Goal: Task Accomplishment & Management: Use online tool/utility

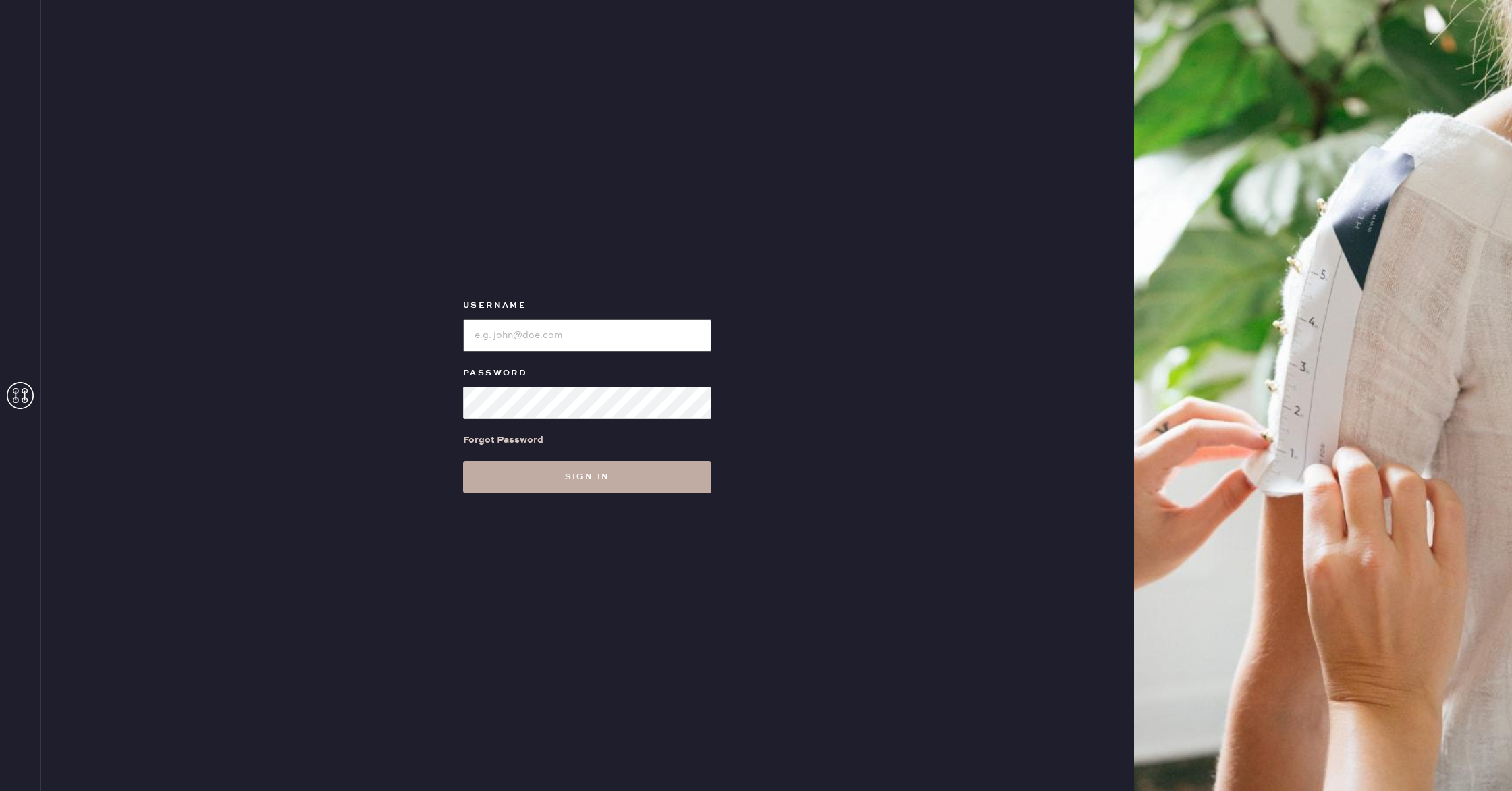
type input "reformationsomerset"
click at [615, 473] on button "Sign in" at bounding box center [587, 477] width 248 height 32
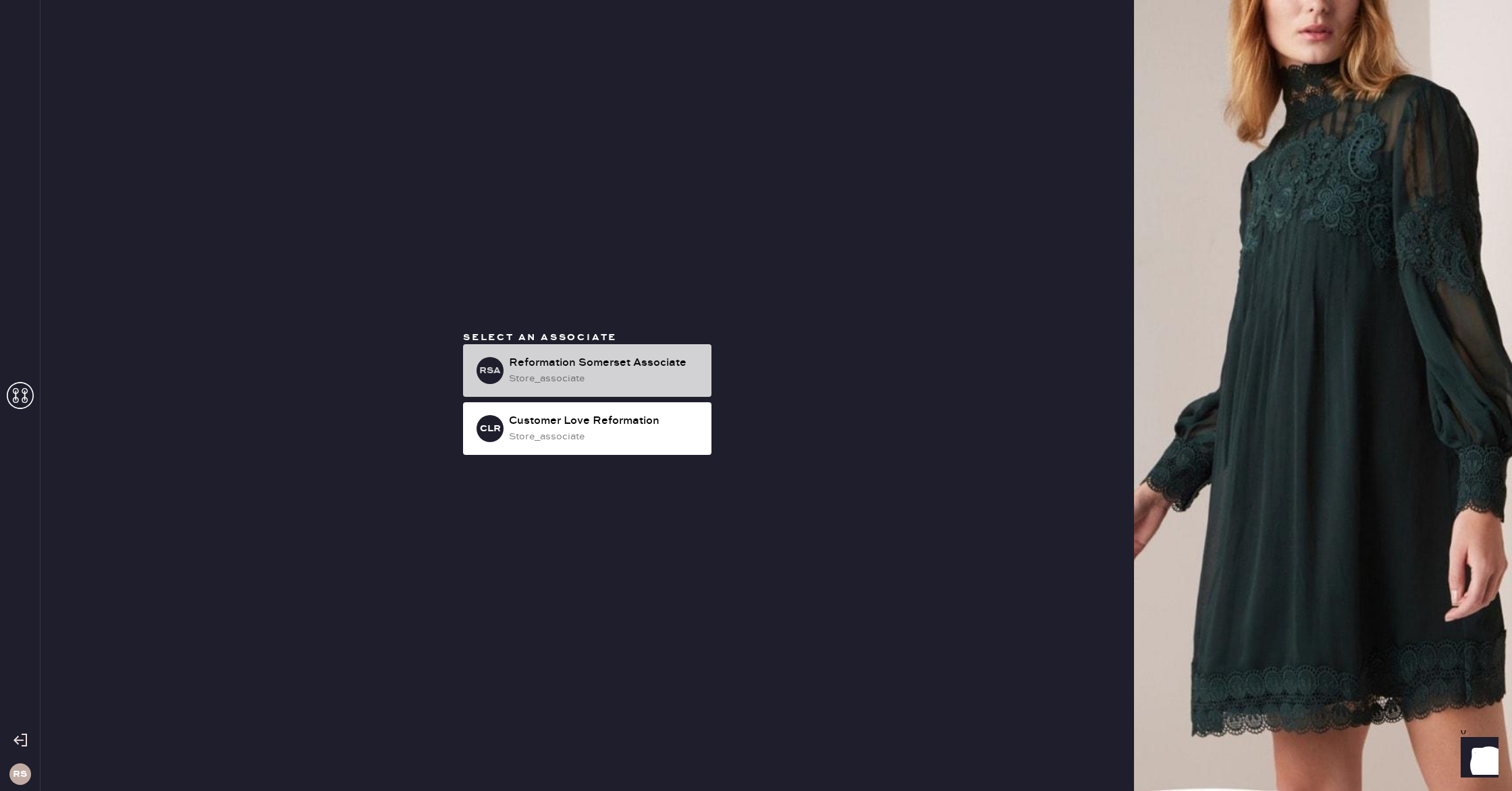
click at [583, 356] on div "Reformation Somerset Associate" at bounding box center [604, 362] width 191 height 16
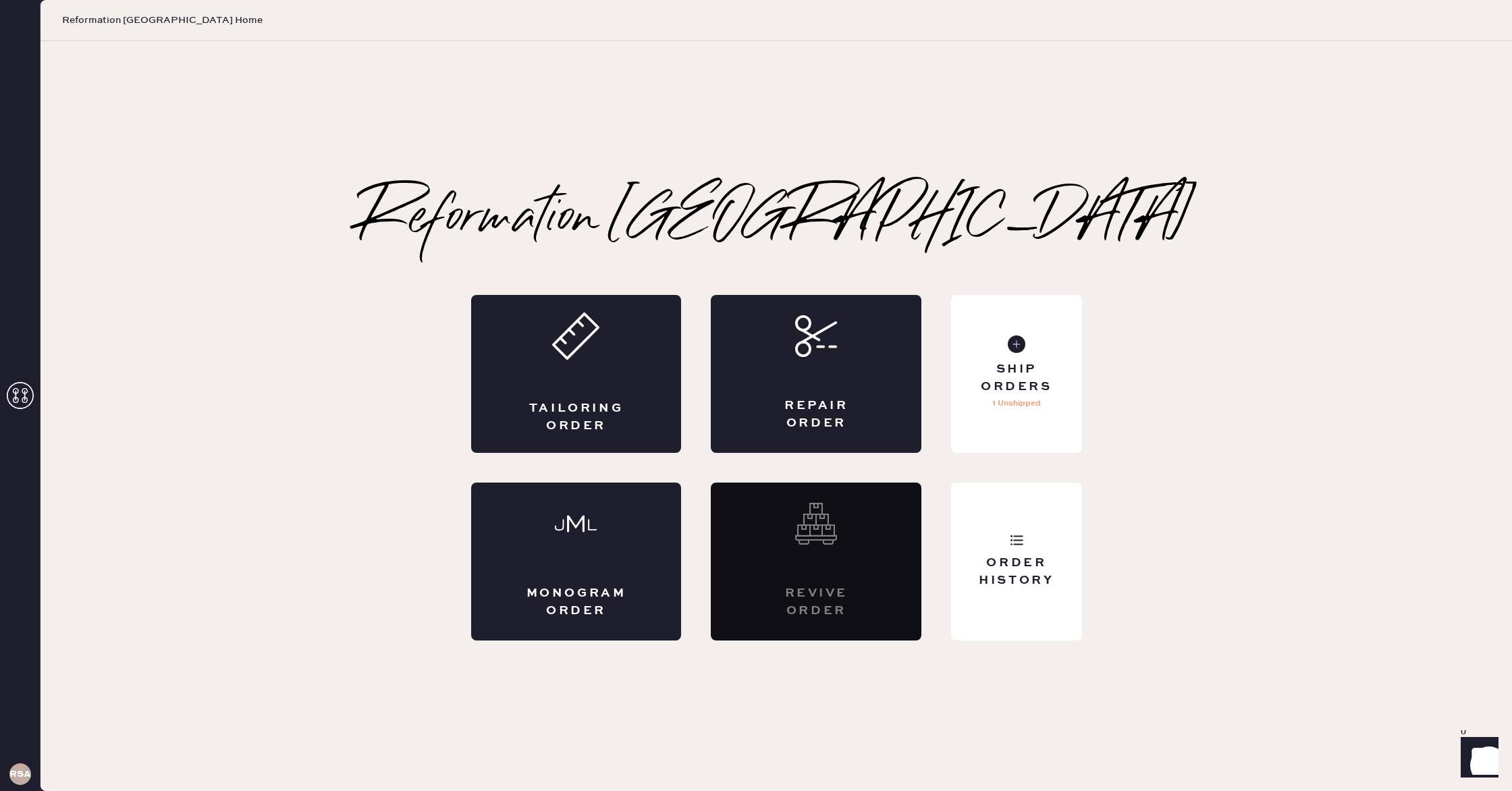
click at [21, 393] on icon at bounding box center [20, 396] width 27 height 27
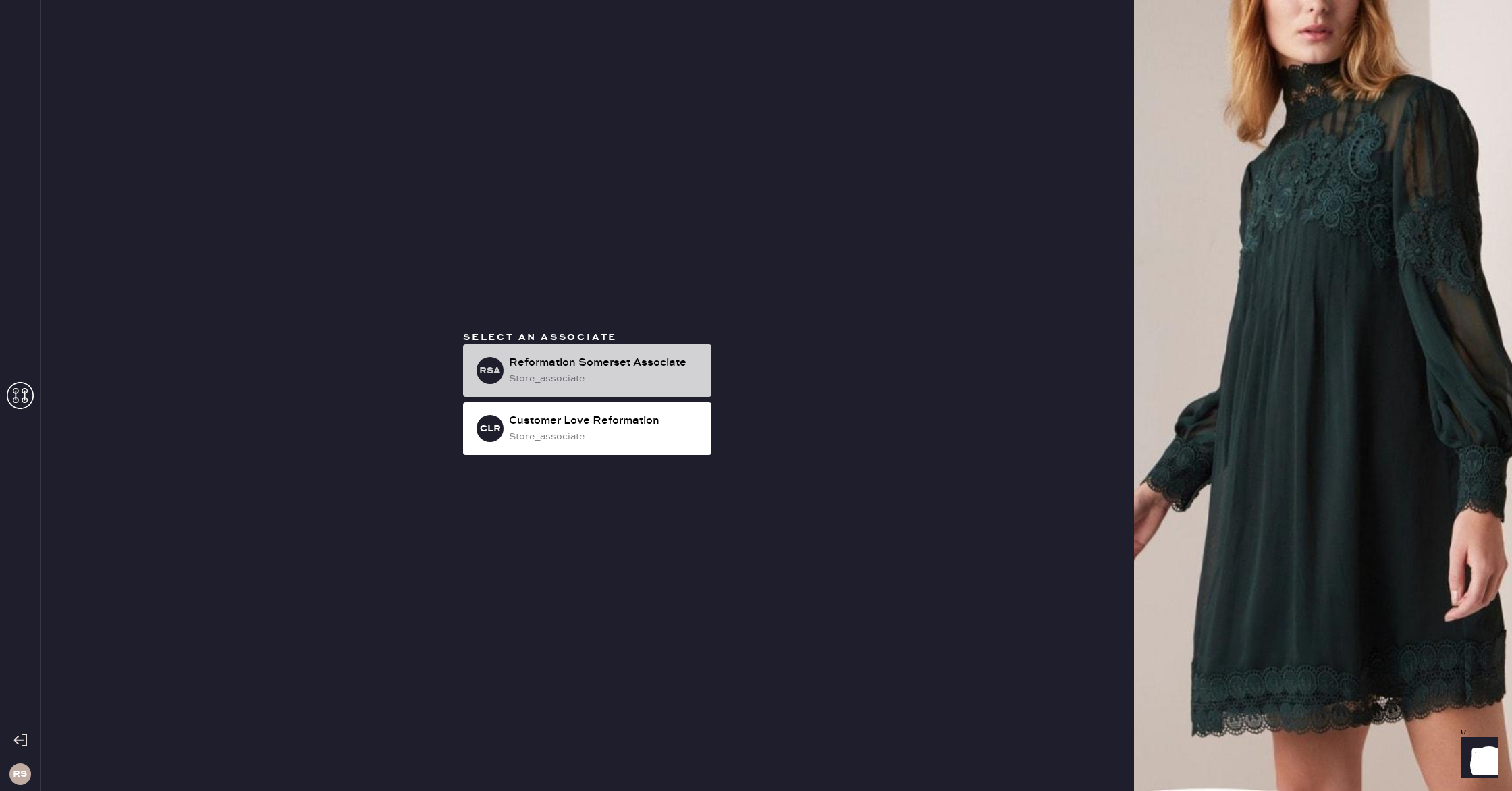
click at [564, 371] on div "store_associate" at bounding box center [604, 379] width 191 height 15
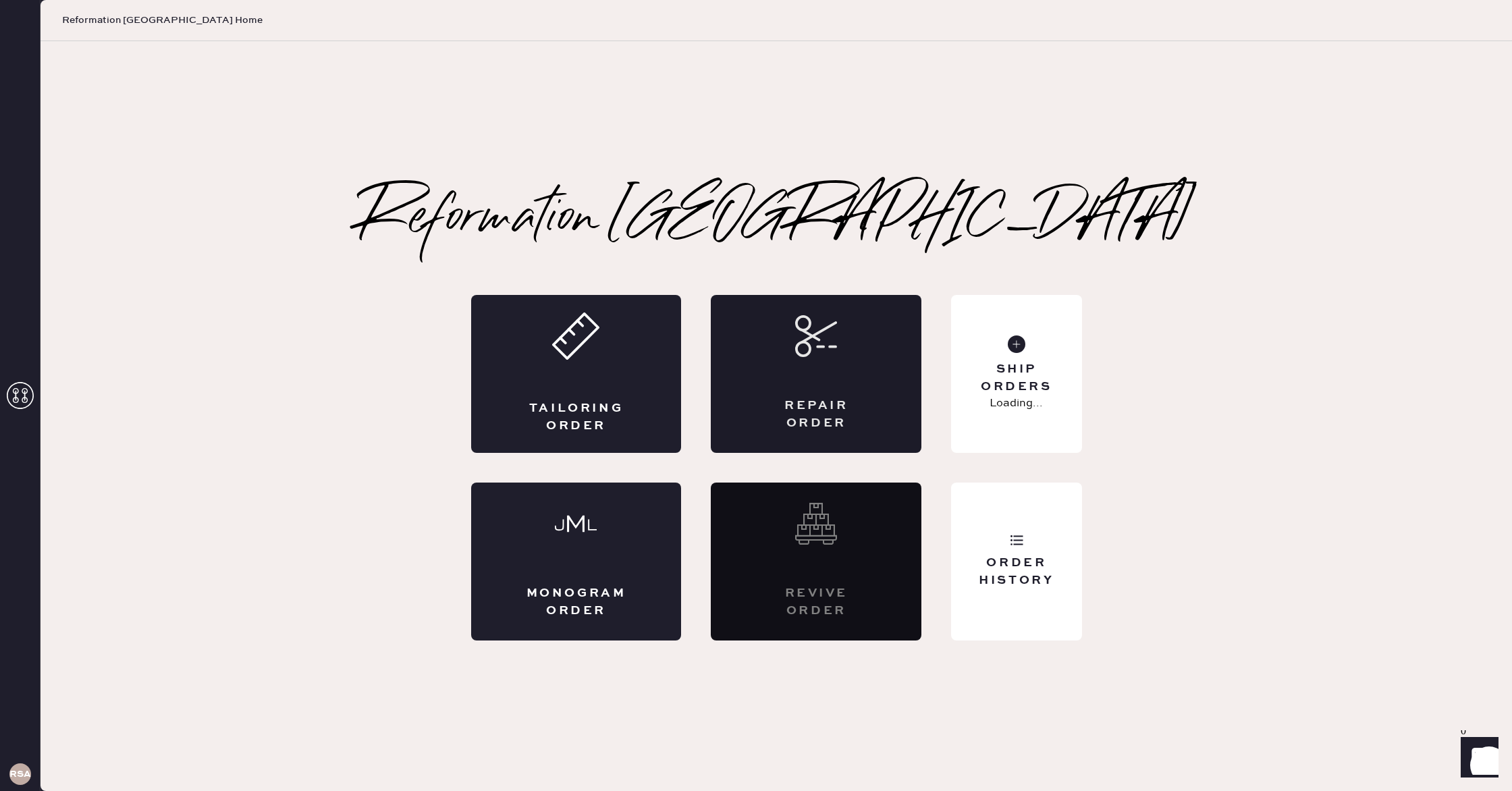
click at [806, 418] on div "Repair Order" at bounding box center [816, 415] width 102 height 34
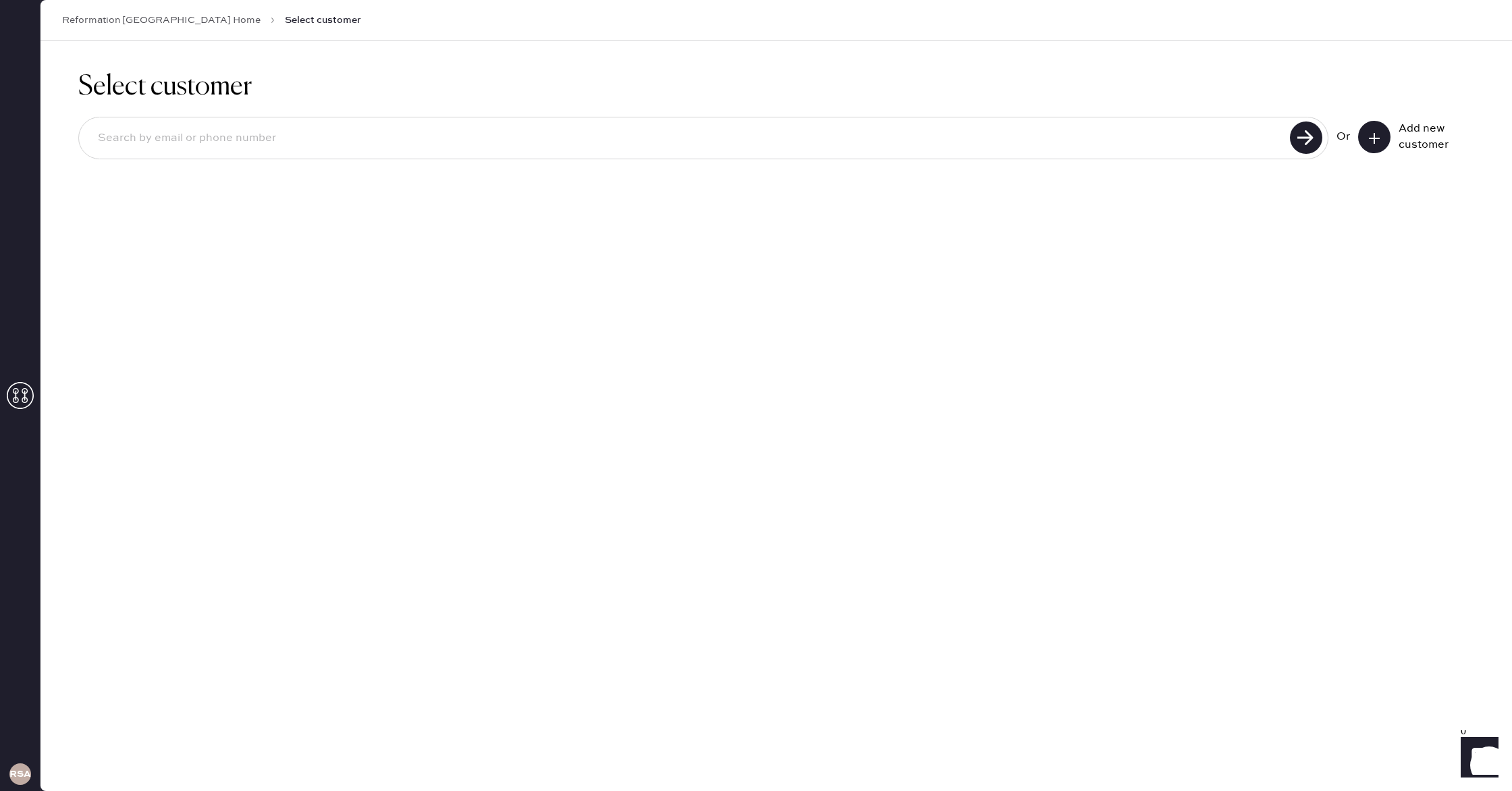
click at [124, 22] on link "Reformation [GEOGRAPHIC_DATA] Home" at bounding box center [162, 20] width 198 height 13
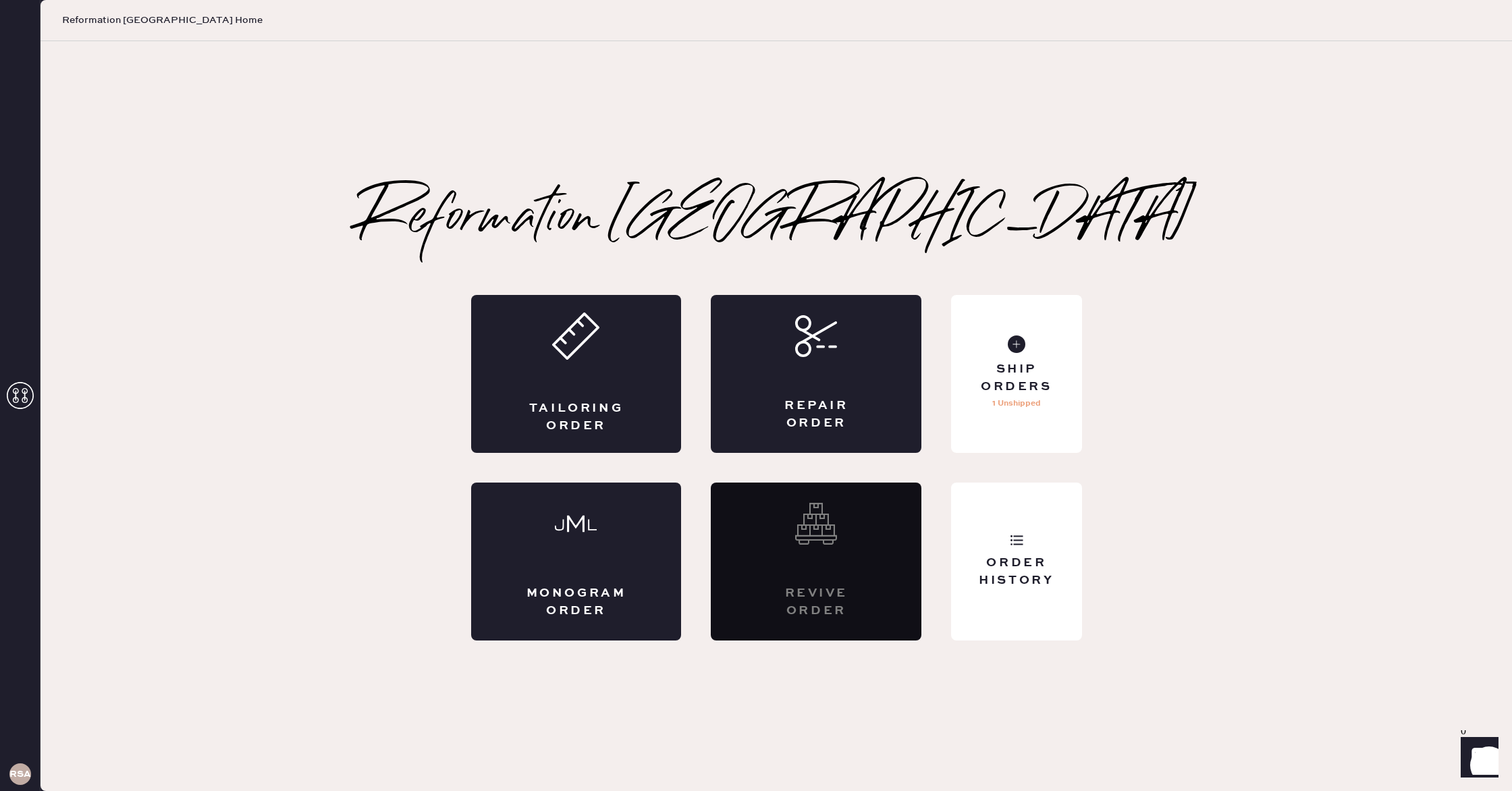
click at [17, 779] on h3 "RSA" at bounding box center [20, 774] width 22 height 9
